Goal: Contribute content

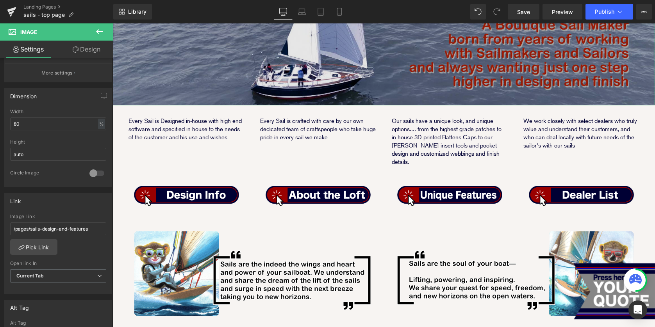
scroll to position [284, 0]
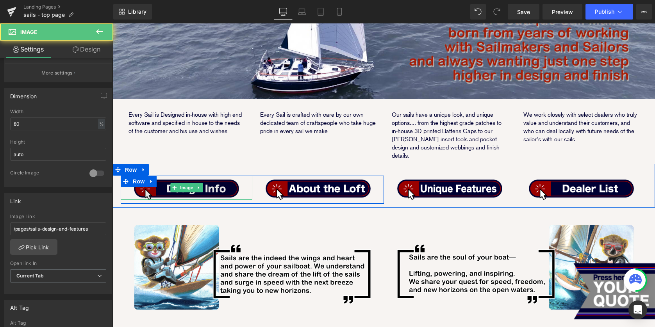
click at [227, 182] on img at bounding box center [186, 188] width 105 height 24
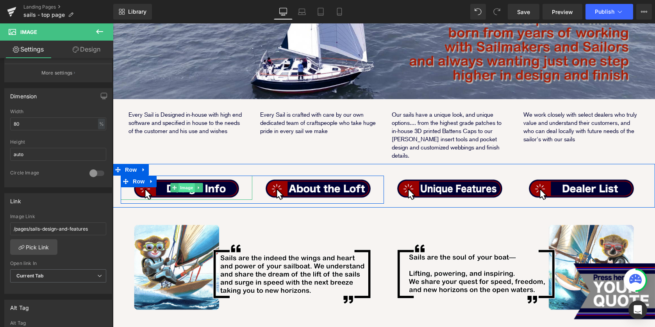
click at [182, 183] on span "Image" at bounding box center [186, 187] width 16 height 9
click at [186, 183] on span "Image" at bounding box center [186, 187] width 16 height 9
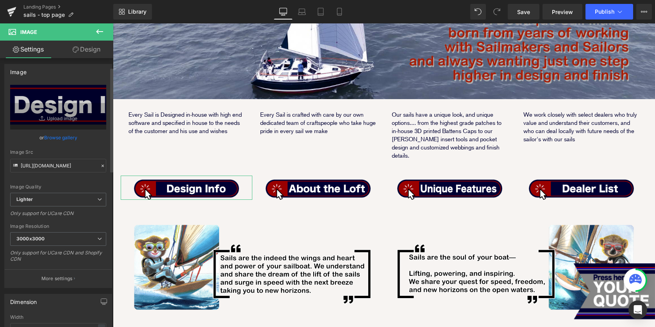
scroll to position [0, 0]
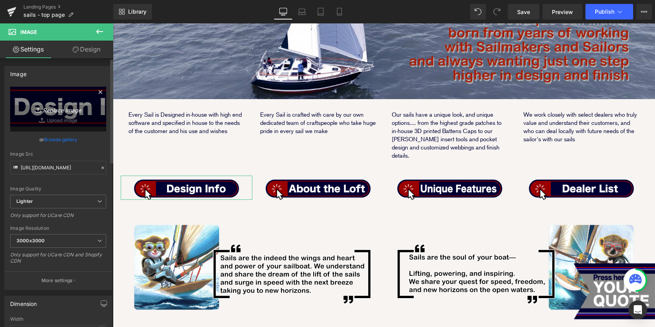
click at [97, 93] on icon at bounding box center [100, 91] width 9 height 9
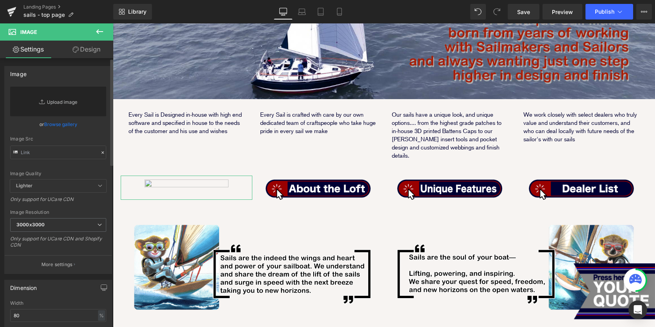
click at [56, 103] on link "Replace Image" at bounding box center [58, 102] width 96 height 30
type input "C:\fakepath\link_buttons_design.png"
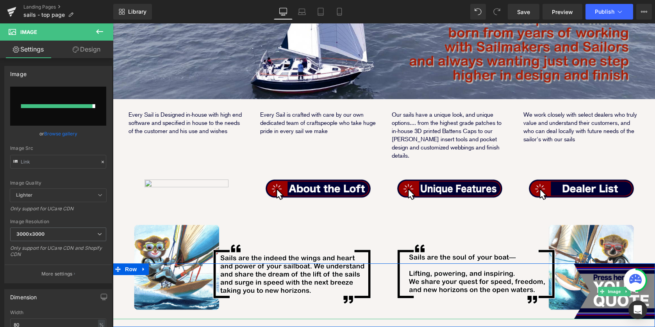
type input "[URL][DOMAIN_NAME]"
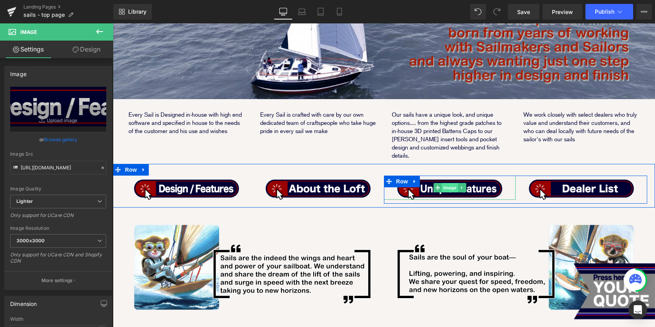
click at [445, 183] on span "Image" at bounding box center [450, 187] width 16 height 9
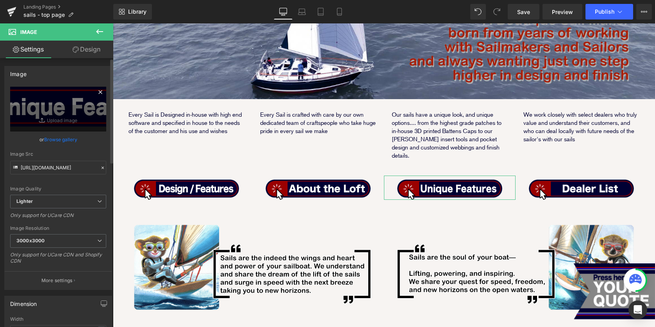
click at [98, 91] on icon at bounding box center [100, 91] width 9 height 9
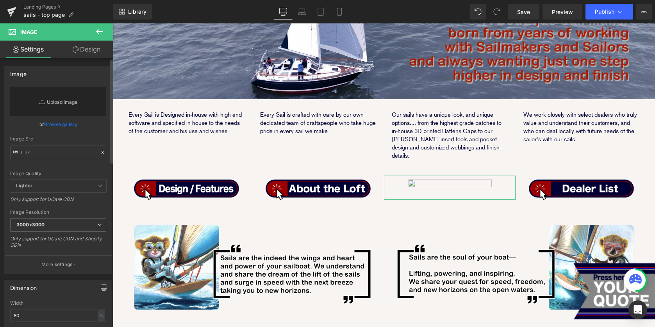
click at [51, 102] on link "Replace Image" at bounding box center [58, 102] width 96 height 30
type input "C:\fakepath\link_buttons_options.png"
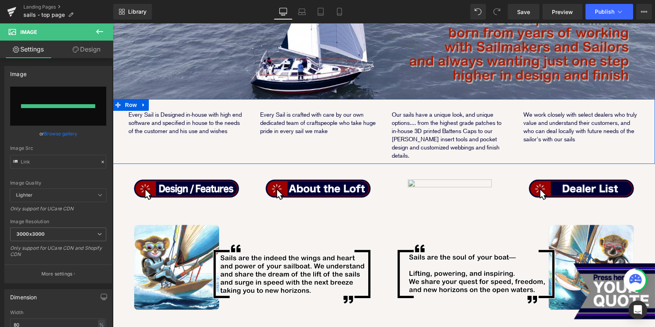
type input "[URL][DOMAIN_NAME]"
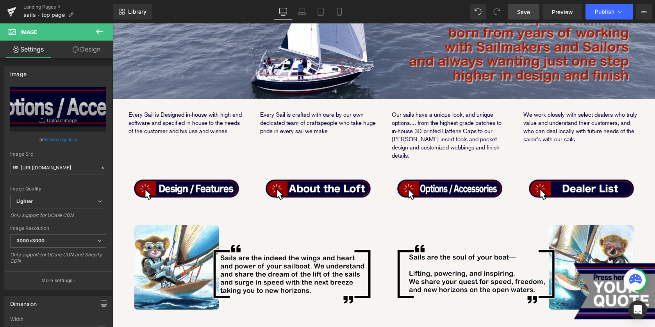
click at [529, 12] on span "Save" at bounding box center [523, 12] width 13 height 8
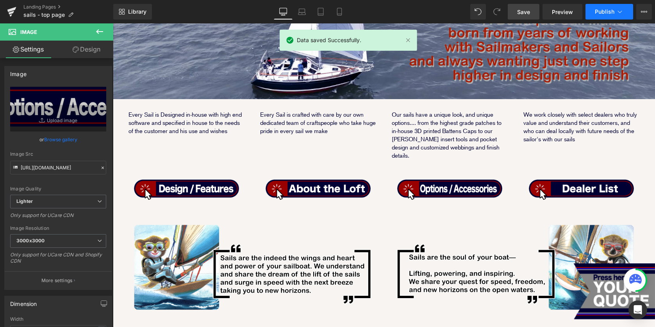
click at [608, 16] on button "Publish" at bounding box center [609, 12] width 48 height 16
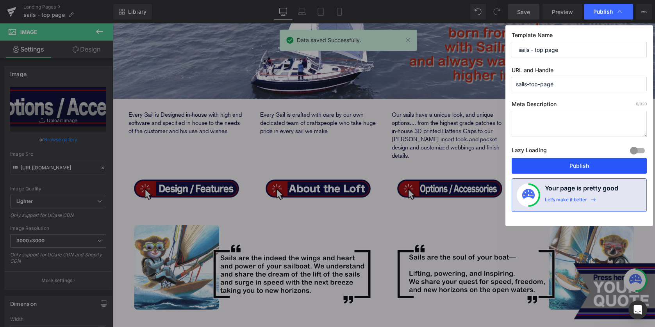
click at [579, 166] on button "Publish" at bounding box center [578, 166] width 135 height 16
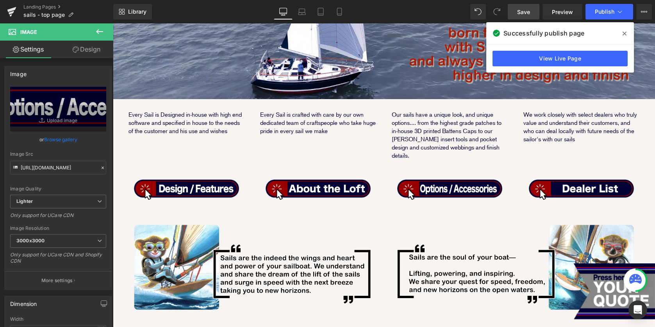
click at [624, 35] on icon at bounding box center [624, 33] width 4 height 6
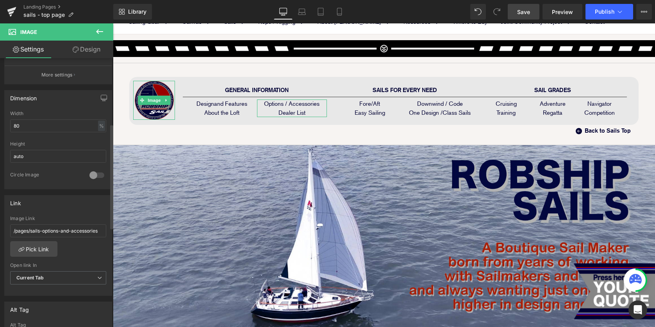
scroll to position [97, 0]
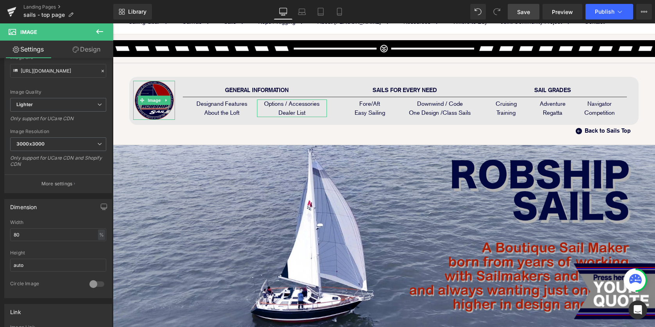
click at [98, 35] on icon at bounding box center [99, 31] width 9 height 9
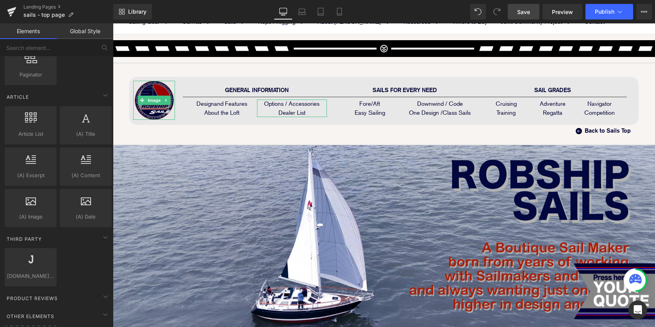
scroll to position [1493, 0]
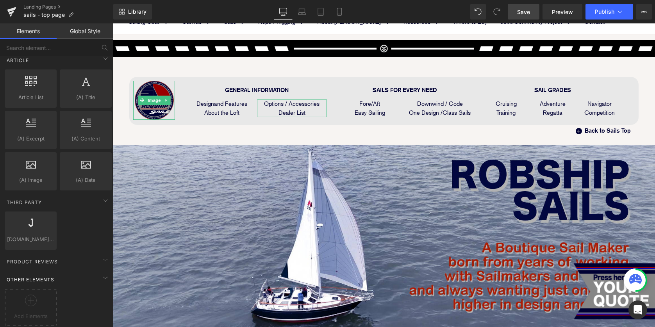
click at [77, 273] on div "Other Elements" at bounding box center [58, 280] width 110 height 16
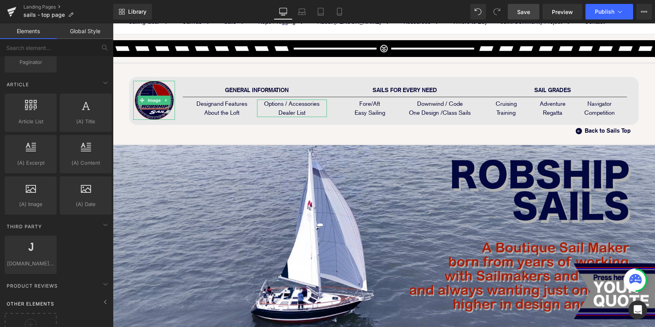
scroll to position [1452, 0]
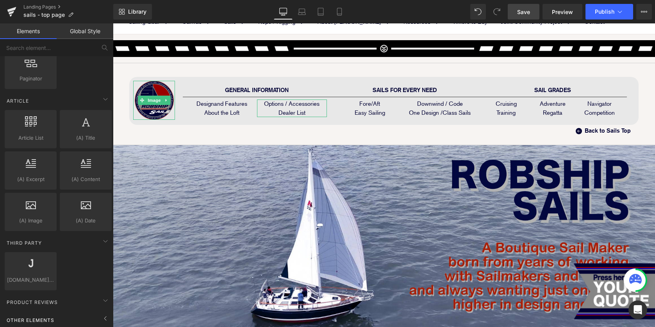
click at [73, 319] on div "Other Elements" at bounding box center [58, 320] width 110 height 16
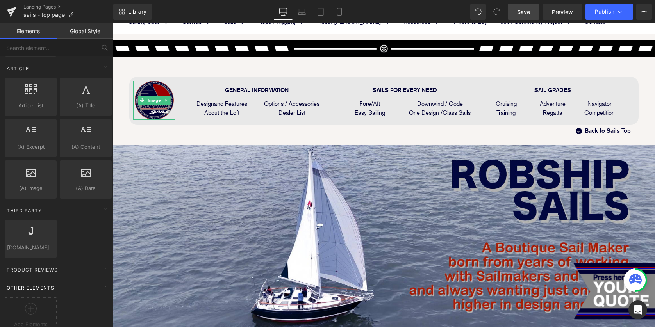
scroll to position [1493, 0]
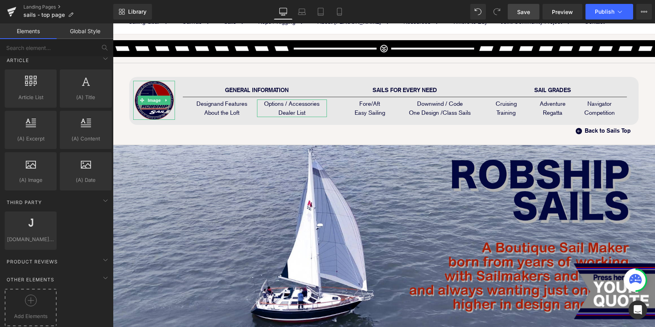
click at [32, 295] on icon at bounding box center [31, 301] width 12 height 12
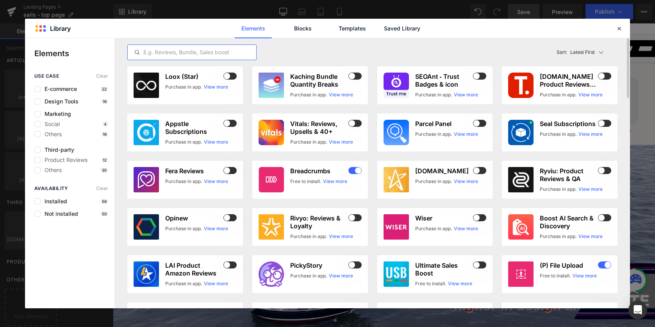
click at [237, 54] on input "text" at bounding box center [192, 52] width 128 height 9
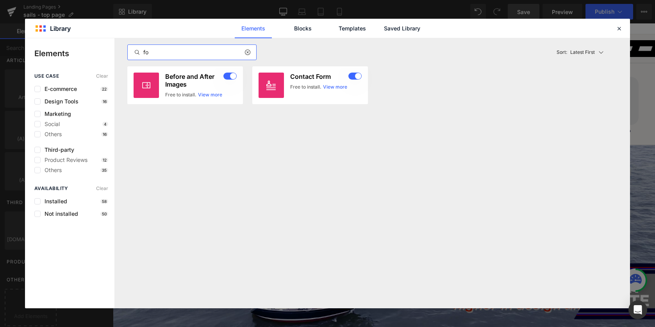
type input "f"
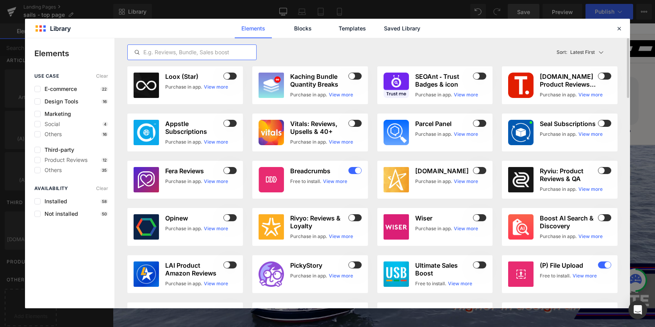
click at [183, 50] on input "text" at bounding box center [192, 52] width 128 height 9
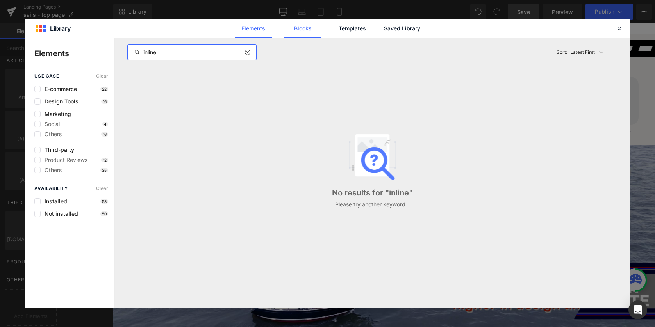
type input "inline"
click at [383, 29] on link "Blocks" at bounding box center [401, 29] width 37 height 20
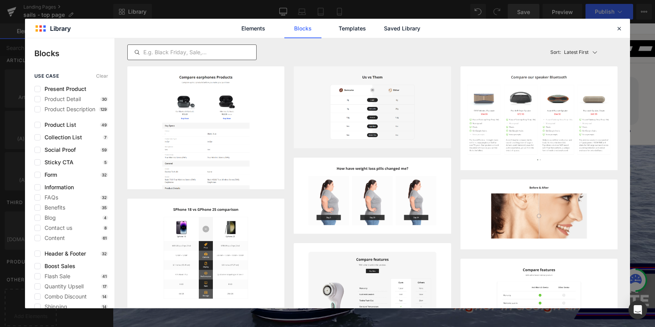
click at [183, 52] on input "text" at bounding box center [192, 52] width 128 height 9
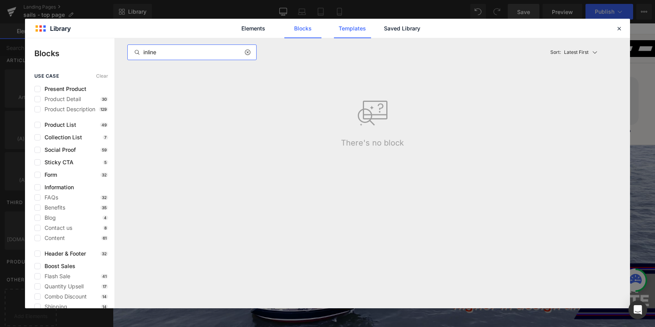
type input "inline"
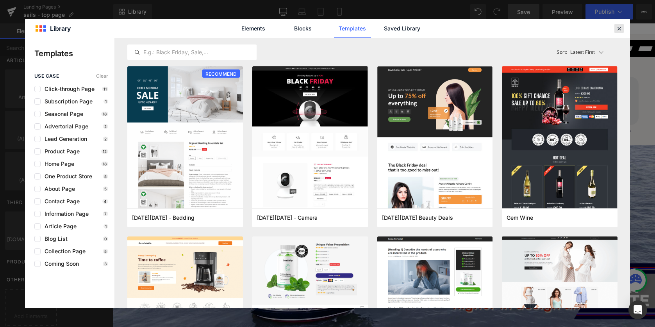
click at [620, 30] on icon at bounding box center [618, 28] width 7 height 7
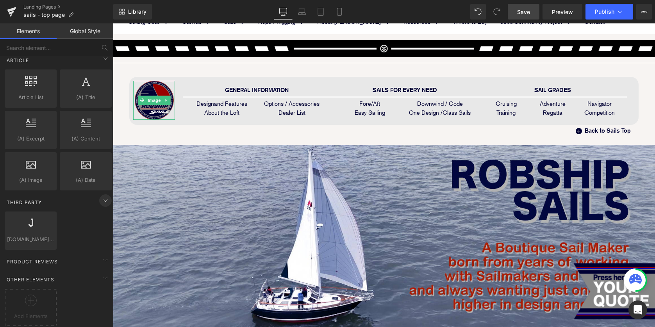
click at [103, 196] on icon at bounding box center [105, 200] width 9 height 9
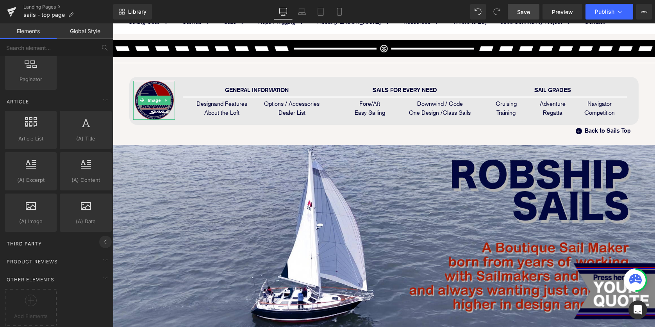
scroll to position [1452, 0]
click at [102, 242] on span at bounding box center [105, 242] width 12 height 12
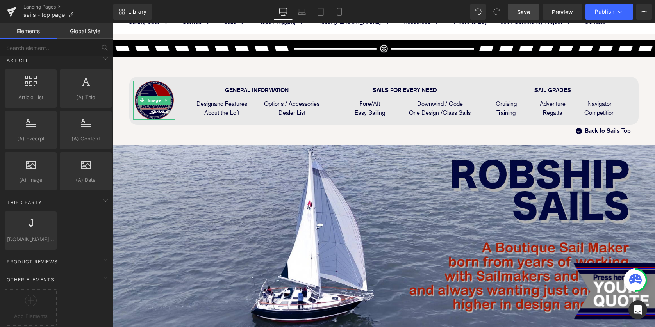
click at [73, 237] on div "[DOMAIN_NAME] Reviews reviews,judge,app,star,badge" at bounding box center [58, 230] width 110 height 41
click at [71, 290] on div "Add Elements" at bounding box center [58, 307] width 110 height 41
click at [31, 295] on icon at bounding box center [31, 301] width 12 height 12
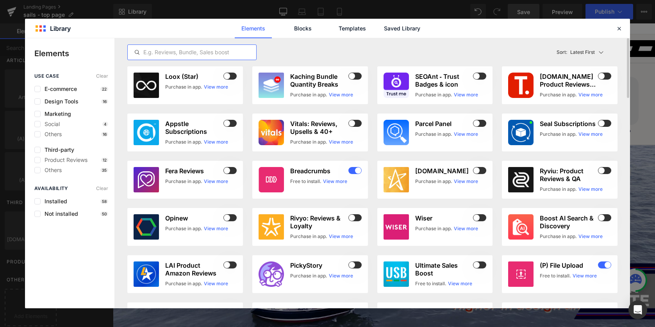
click at [169, 55] on input "text" at bounding box center [192, 52] width 128 height 9
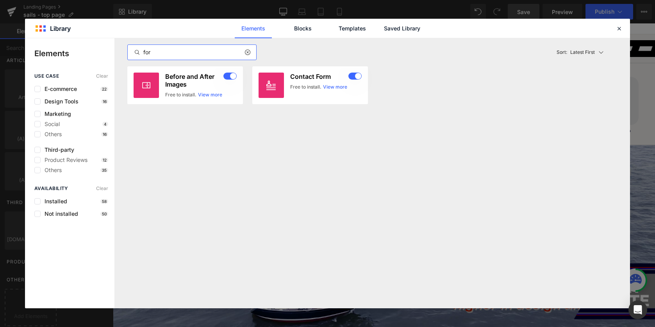
type input "form"
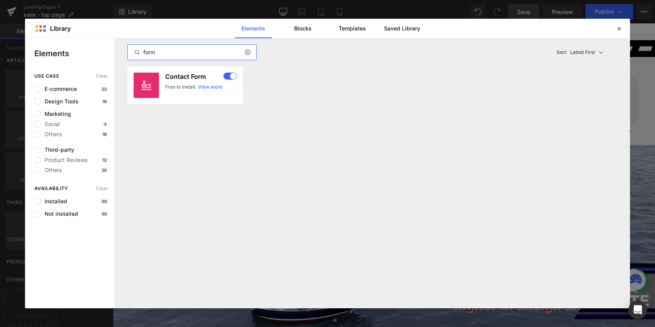
drag, startPoint x: 169, startPoint y: 52, endPoint x: 109, endPoint y: 52, distance: 60.1
click at [109, 52] on div "Elements use case Clear E-commerce 22 Design Tools 16 Marketing Social 4 Others…" at bounding box center [327, 173] width 605 height 270
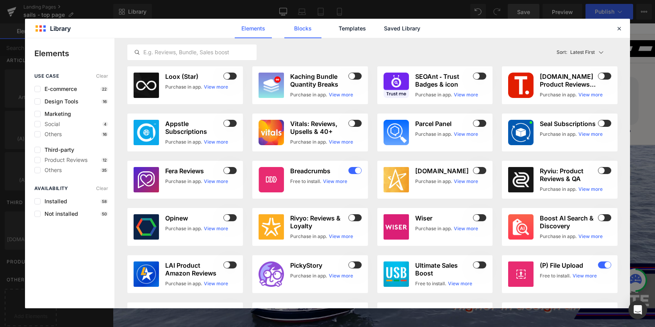
click at [383, 36] on link "Blocks" at bounding box center [401, 29] width 37 height 20
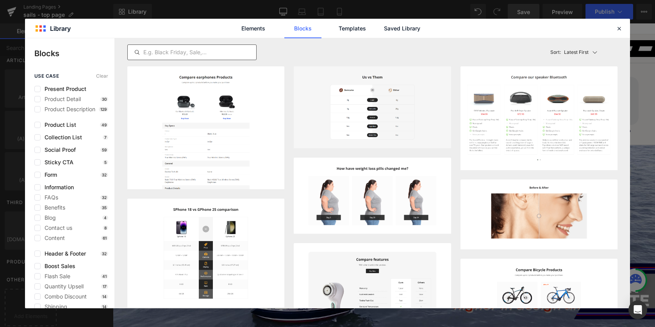
click at [187, 53] on input "text" at bounding box center [192, 52] width 128 height 9
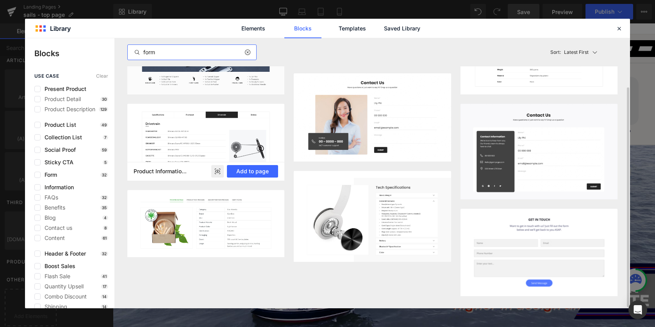
scroll to position [0, 0]
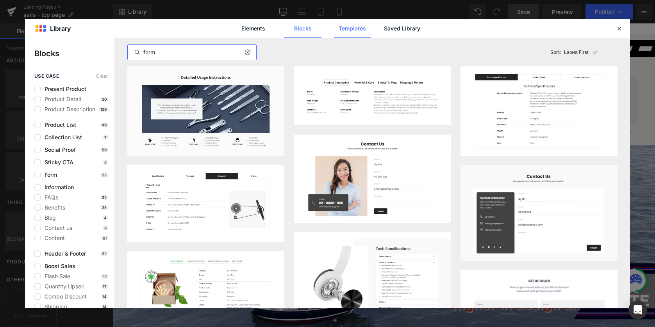
type input "form"
click at [360, 33] on link "Templates" at bounding box center [352, 29] width 37 height 20
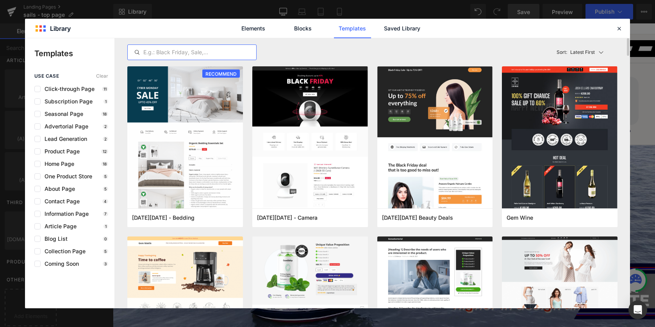
click at [206, 52] on input "text" at bounding box center [192, 52] width 128 height 9
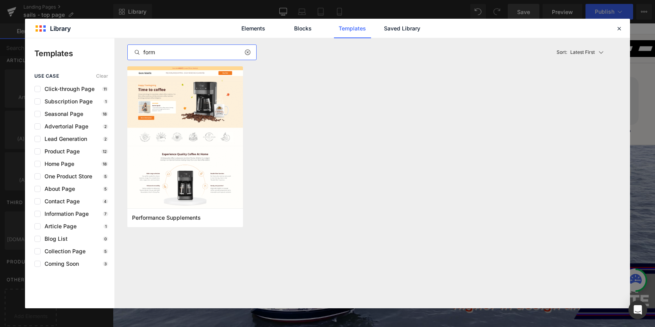
type input "form"
click at [288, 157] on div "Performance Supplements Add to Page" at bounding box center [372, 151] width 499 height 170
drag, startPoint x: 616, startPoint y: 26, endPoint x: 503, endPoint y: 3, distance: 115.6
click at [616, 26] on icon at bounding box center [618, 28] width 7 height 7
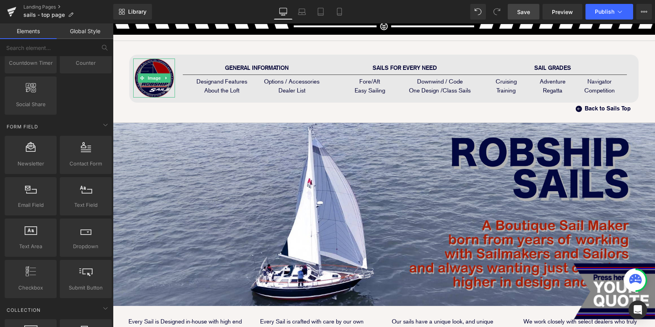
scroll to position [1095, 0]
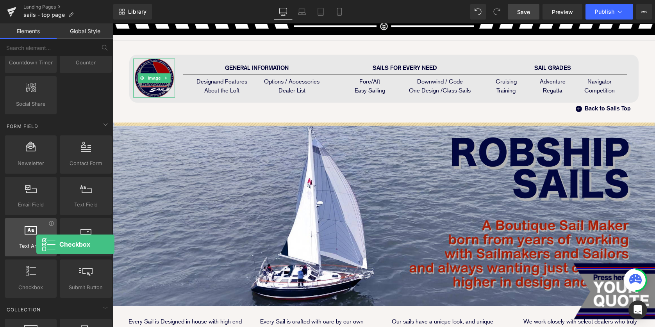
drag, startPoint x: 32, startPoint y: 276, endPoint x: 36, endPoint y: 244, distance: 32.0
click at [36, 244] on div "Newsletter newsletter, contacts, forms, emails, customer form Contact Form cont…" at bounding box center [58, 217] width 110 height 166
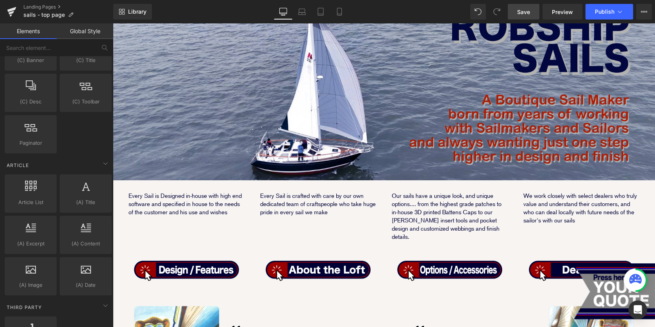
scroll to position [1493, 0]
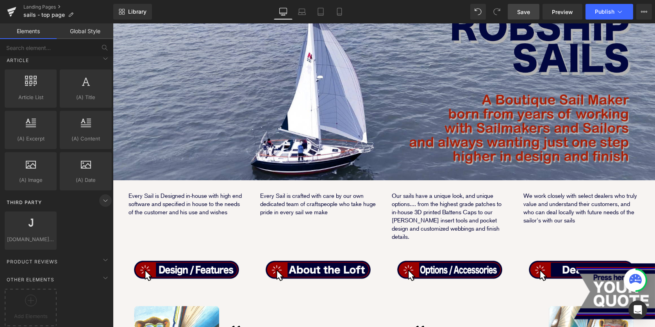
click at [101, 196] on icon at bounding box center [105, 200] width 9 height 9
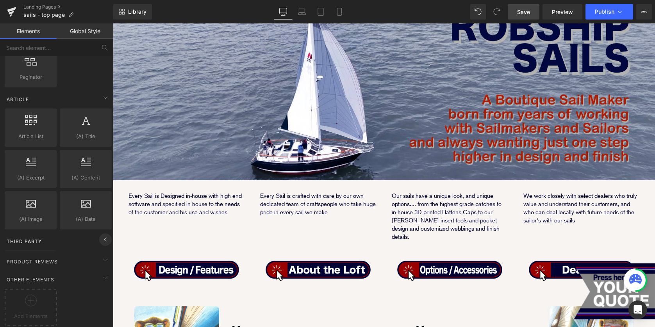
scroll to position [1452, 0]
click at [102, 237] on icon at bounding box center [105, 241] width 9 height 9
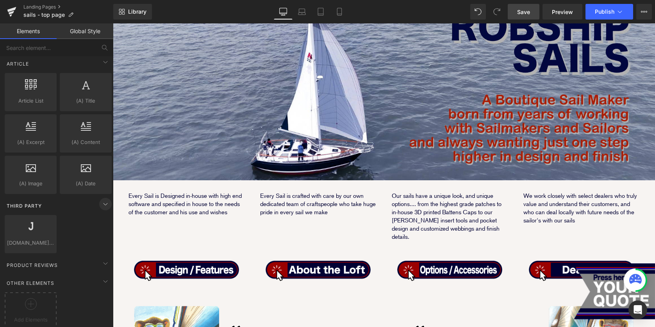
scroll to position [1493, 0]
click at [74, 225] on div "[DOMAIN_NAME] Reviews reviews,judge,app,star,badge" at bounding box center [58, 230] width 110 height 41
click at [72, 230] on div "[DOMAIN_NAME] Reviews reviews,judge,app,star,badge" at bounding box center [58, 230] width 110 height 41
click at [69, 219] on div "[DOMAIN_NAME] Reviews reviews,judge,app,star,badge" at bounding box center [58, 230] width 110 height 41
click at [65, 258] on div "Product Reviews" at bounding box center [58, 262] width 110 height 16
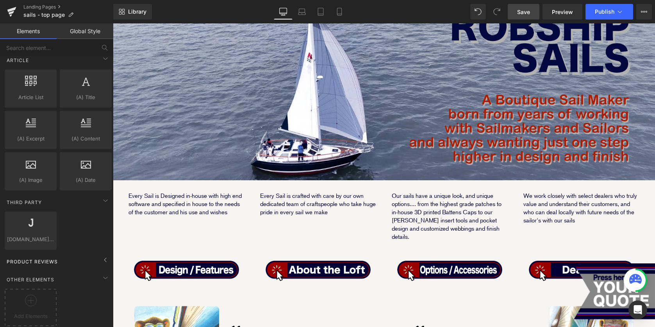
click at [65, 258] on div "Product Reviews" at bounding box center [58, 262] width 110 height 16
click at [69, 254] on div "Product Reviews" at bounding box center [58, 262] width 110 height 16
click at [0, 0] on link at bounding box center [11, 11] width 23 height 23
